Goal: Information Seeking & Learning: Learn about a topic

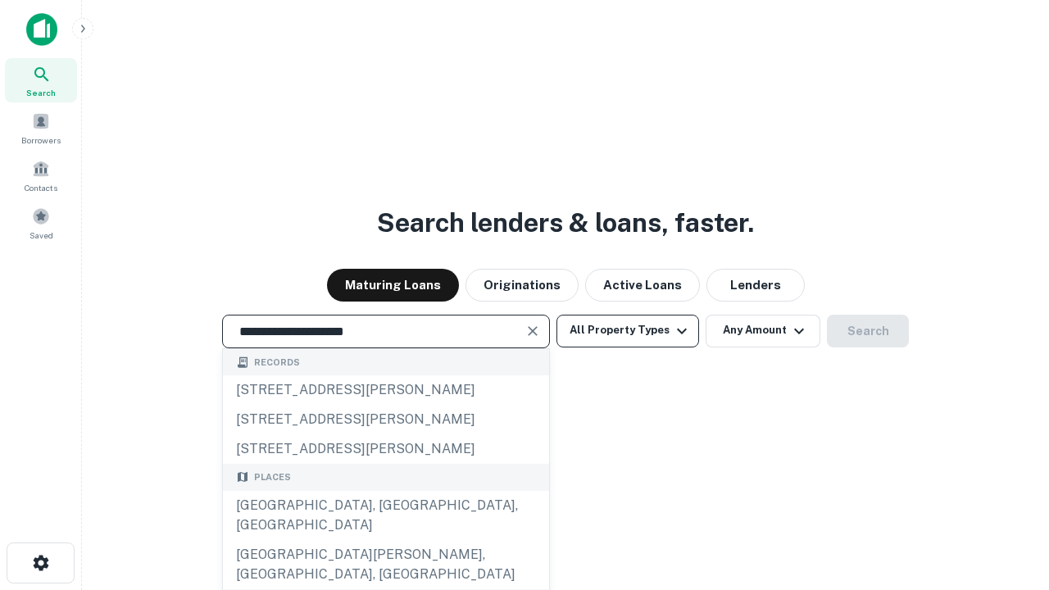
click at [385, 540] on div "[GEOGRAPHIC_DATA], [GEOGRAPHIC_DATA], [GEOGRAPHIC_DATA]" at bounding box center [386, 515] width 326 height 49
click at [627, 330] on button "All Property Types" at bounding box center [627, 331] width 143 height 33
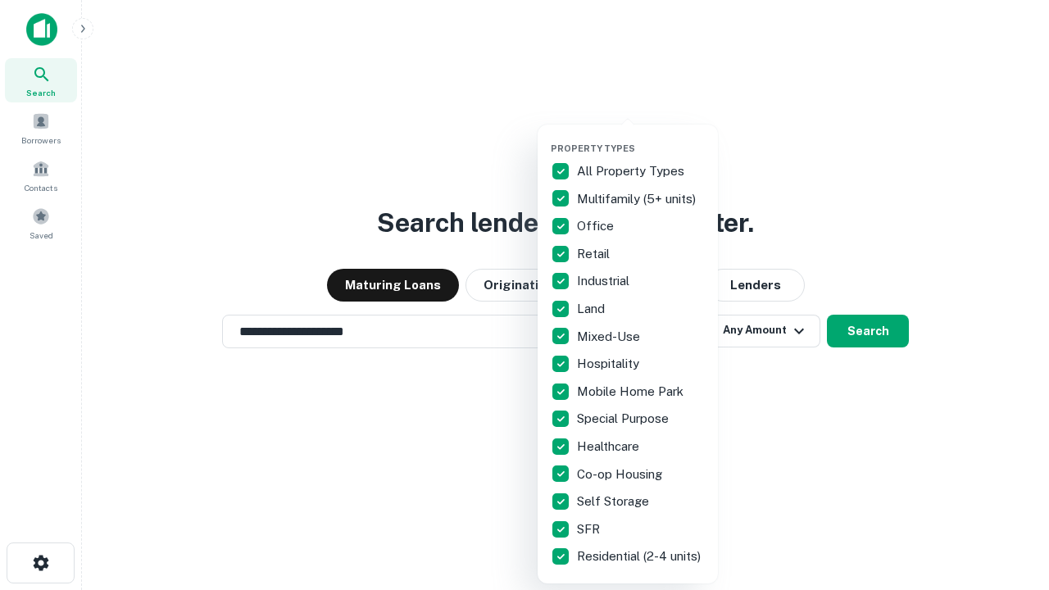
type input "**********"
click at [641, 138] on button "button" at bounding box center [640, 138] width 180 height 1
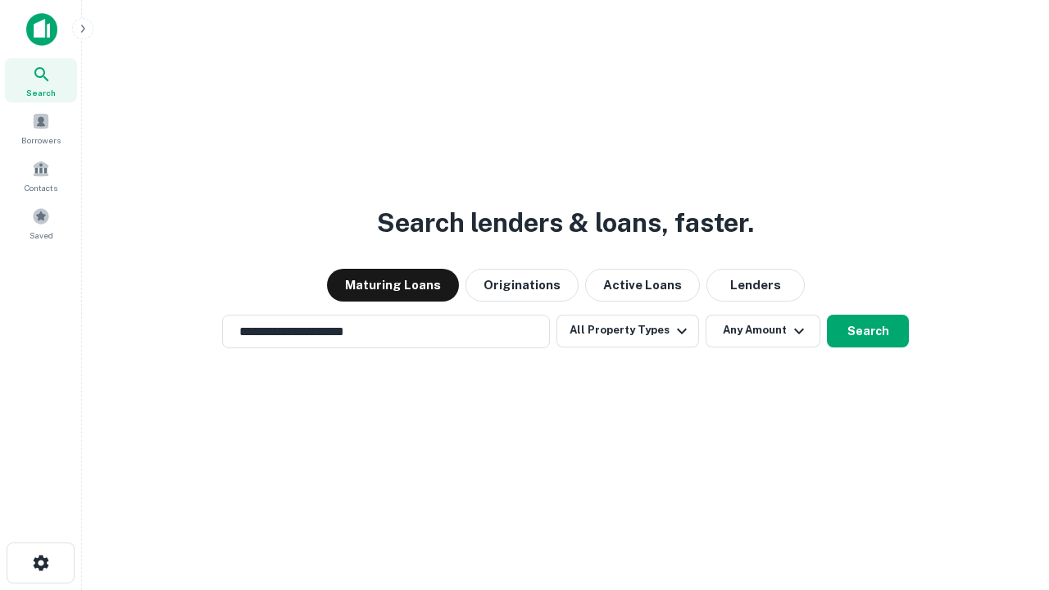
scroll to position [25, 0]
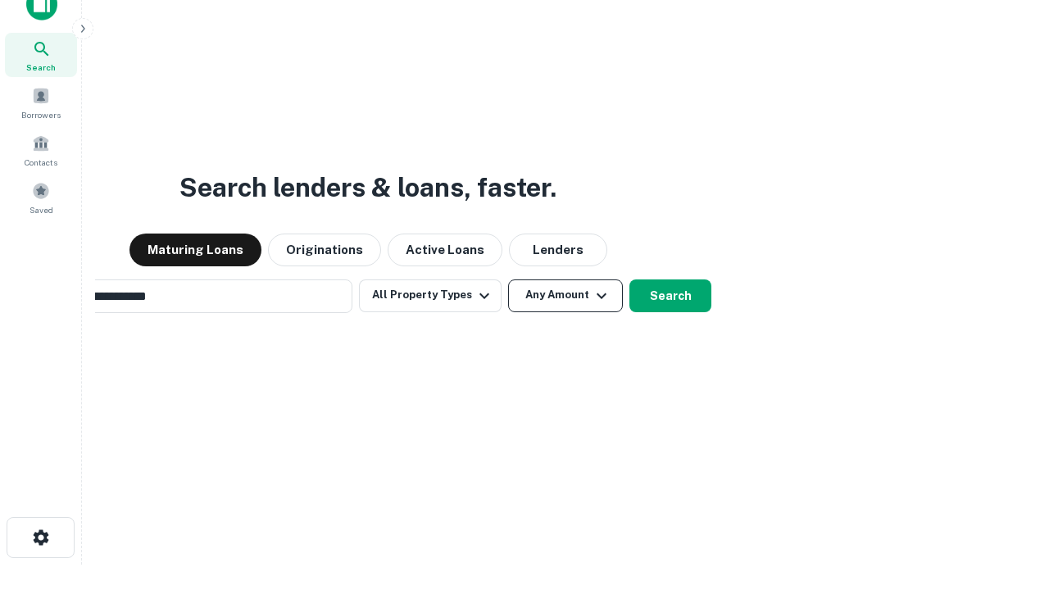
click at [508, 279] on button "Any Amount" at bounding box center [565, 295] width 115 height 33
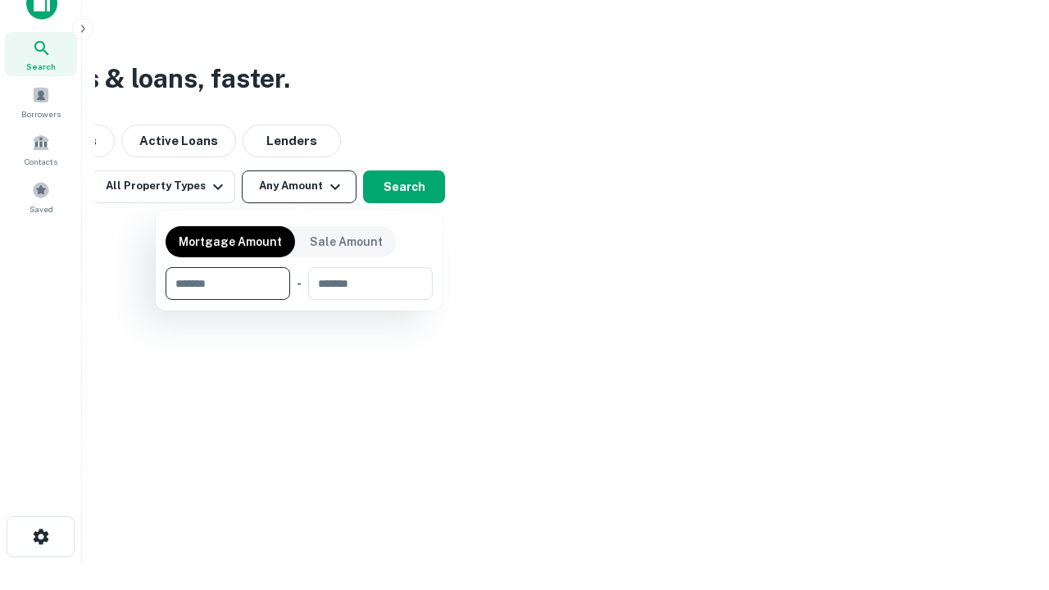
type input "*******"
click at [299, 300] on button "button" at bounding box center [298, 300] width 267 height 1
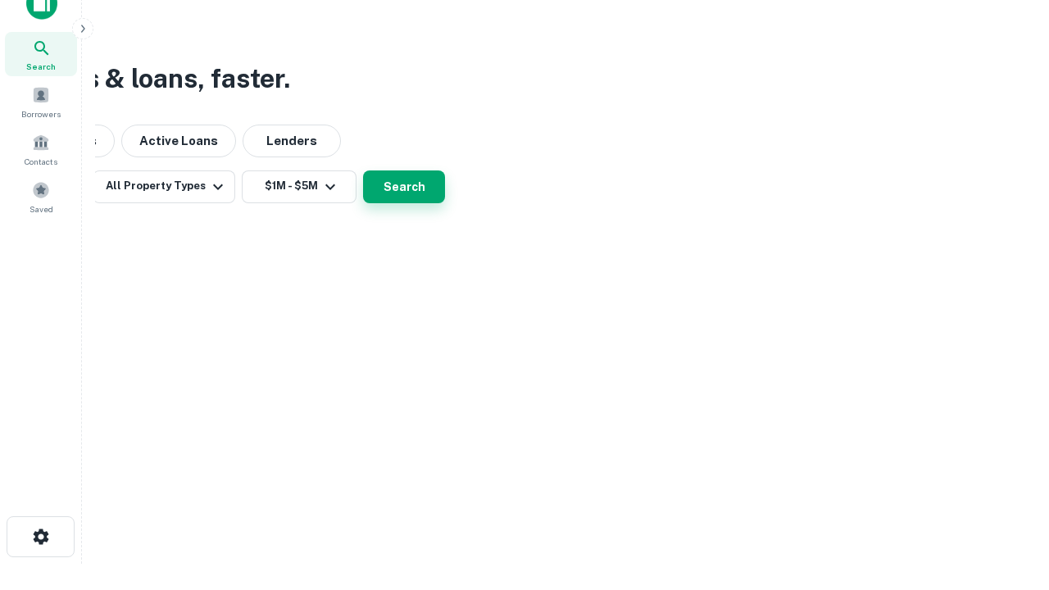
click at [445, 203] on button "Search" at bounding box center [404, 186] width 82 height 33
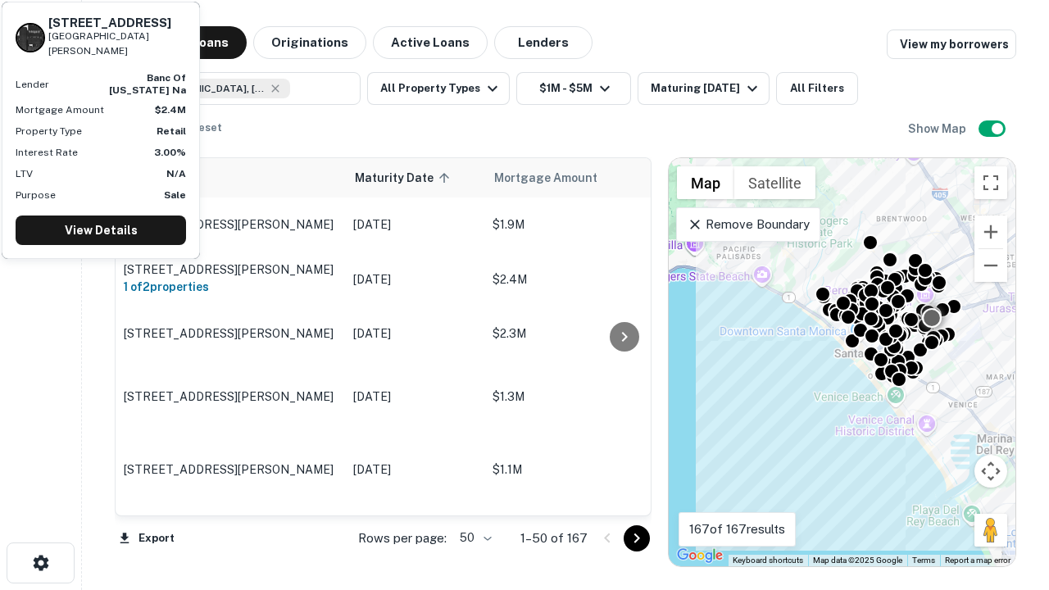
click at [473, 537] on body "Search Borrowers Contacts Saved Maturing Loans Originations Active Loans Lender…" at bounding box center [524, 295] width 1049 height 590
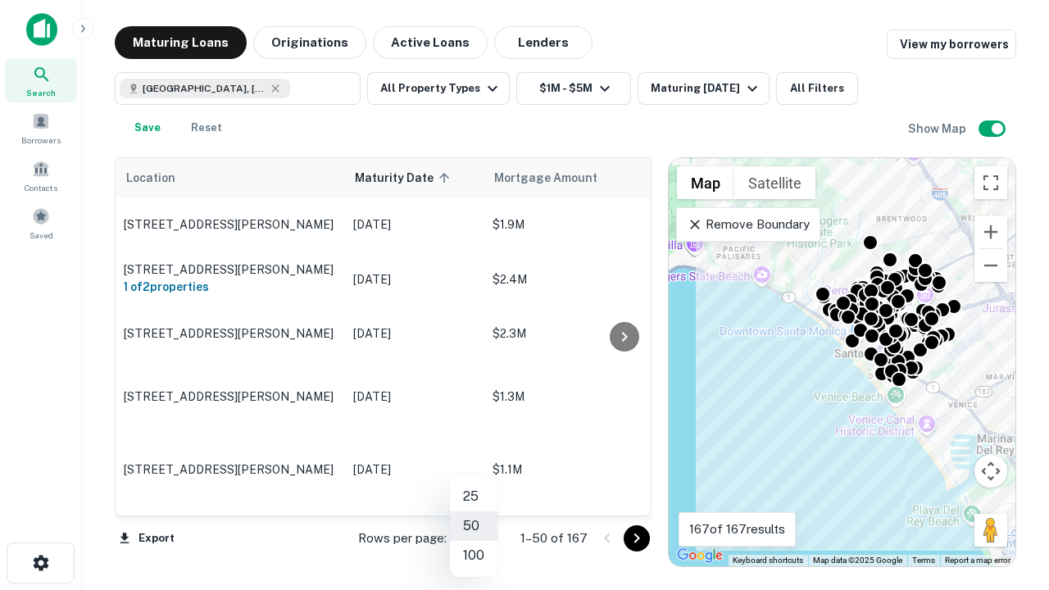
click at [473, 496] on li "25" at bounding box center [474, 496] width 48 height 29
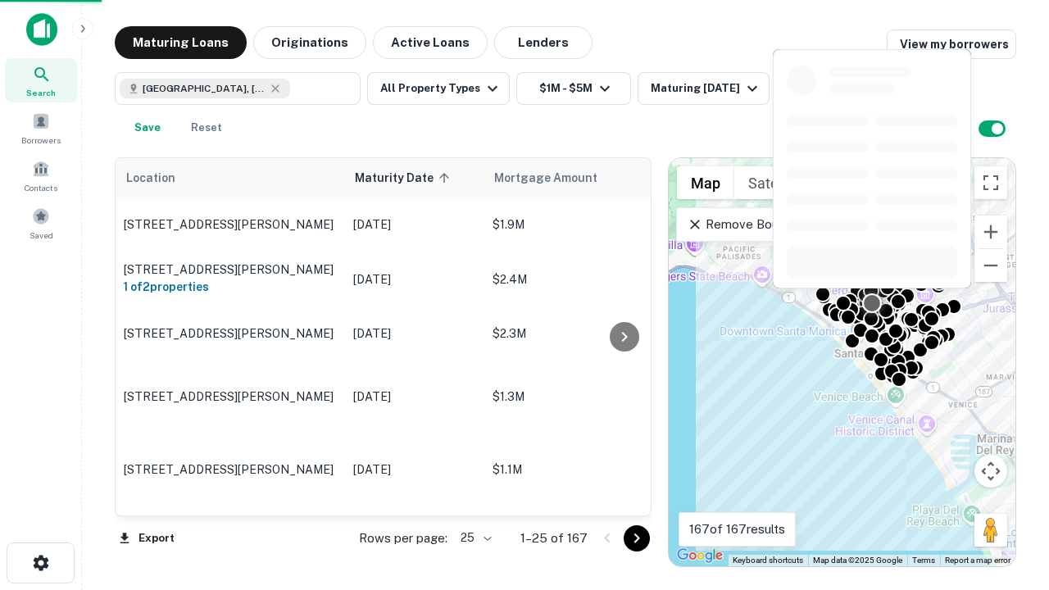
click at [636, 537] on icon "Go to next page" at bounding box center [637, 538] width 20 height 20
